Goal: Navigation & Orientation: Find specific page/section

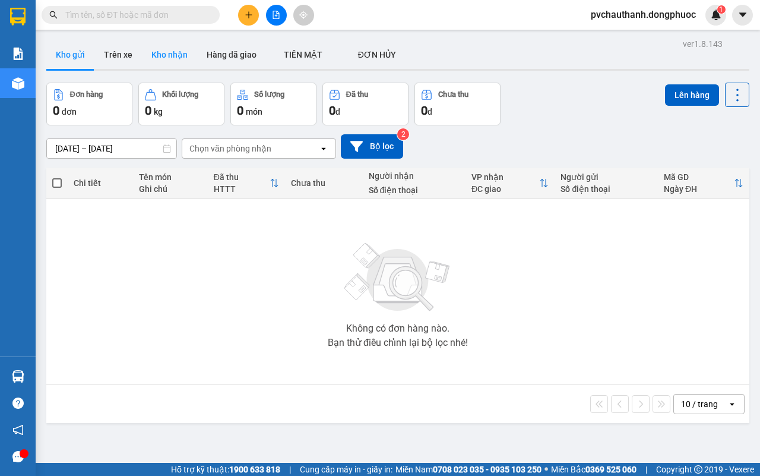
click at [164, 52] on button "Kho nhận" at bounding box center [169, 54] width 55 height 29
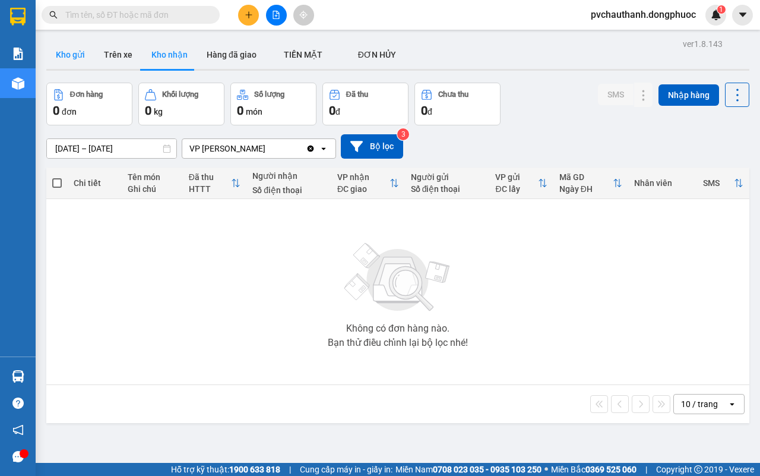
click at [63, 50] on button "Kho gửi" at bounding box center [70, 54] width 48 height 29
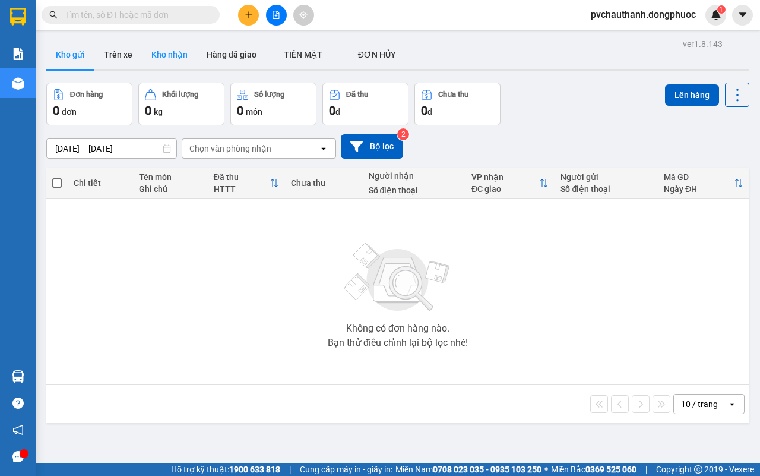
click at [168, 50] on button "Kho nhận" at bounding box center [169, 54] width 55 height 29
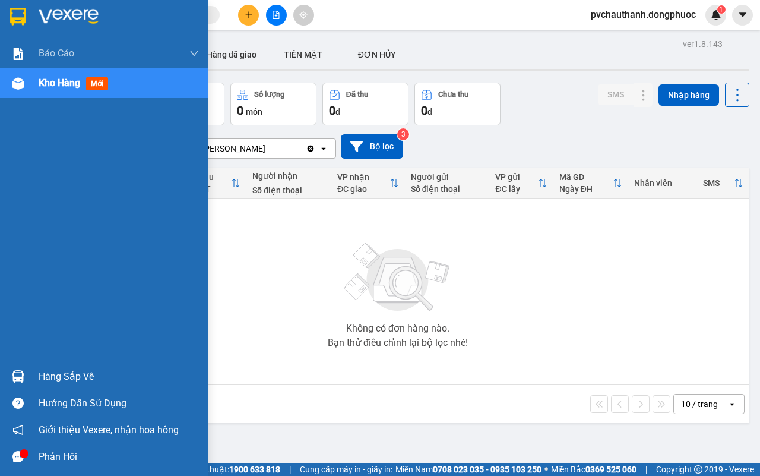
click at [51, 373] on div "Hàng sắp về" at bounding box center [119, 377] width 160 height 18
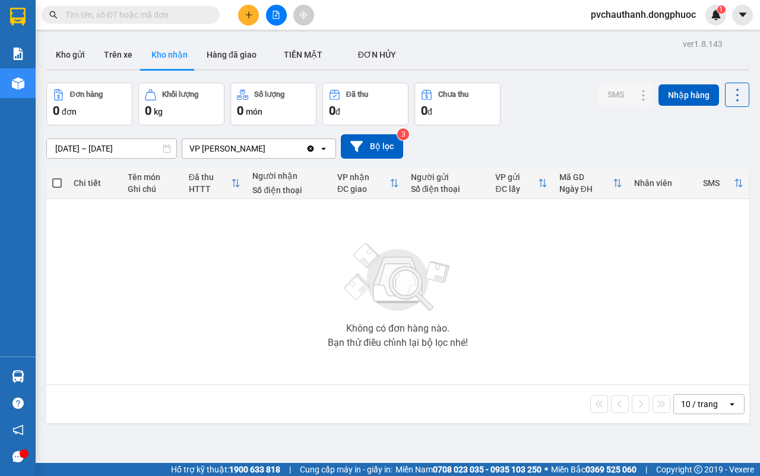
click at [197, 268] on section "Kết quả tìm kiếm ( 0 ) Bộ lọc No Data pvchauthanh.dongphuoc 1 Báo cáo Mẫu 1: Bá…" at bounding box center [380, 238] width 760 height 476
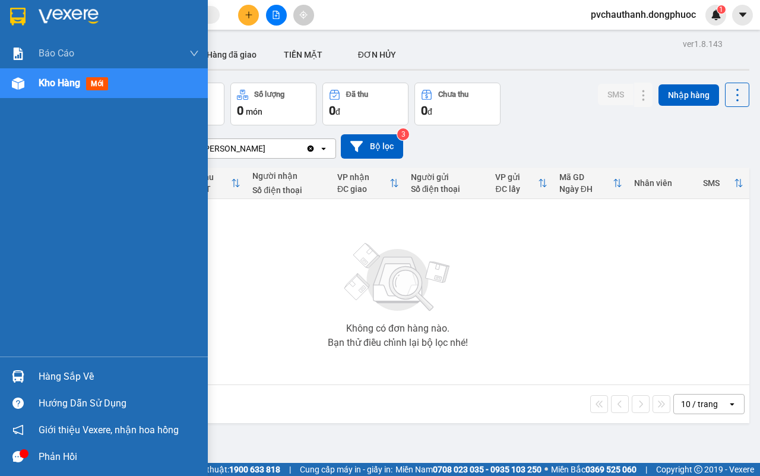
click at [64, 370] on div "Hàng sắp về" at bounding box center [119, 377] width 160 height 18
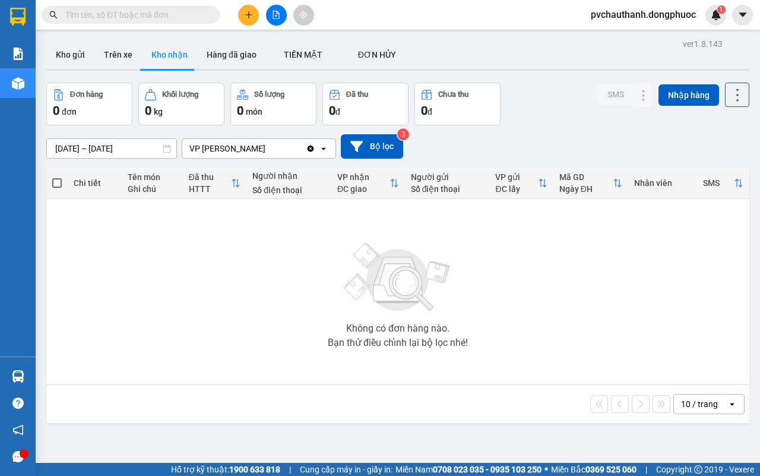
click at [137, 245] on section "Kết quả tìm kiếm ( 0 ) Bộ lọc No Data pvchauthanh.dongphuoc 1 Báo cáo Mẫu 1: Bá…" at bounding box center [380, 238] width 760 height 476
